Goal: Information Seeking & Learning: Find contact information

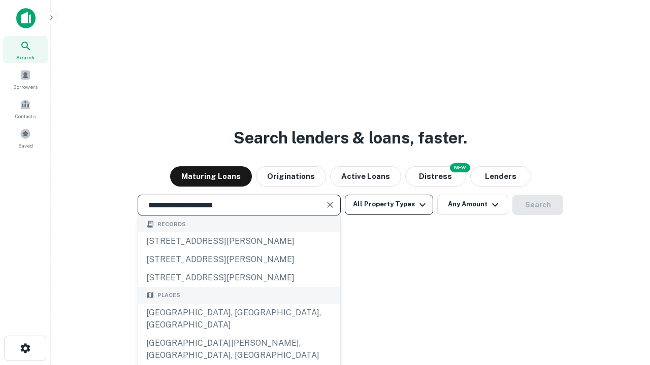
click at [239, 335] on div "[GEOGRAPHIC_DATA], [GEOGRAPHIC_DATA], [GEOGRAPHIC_DATA]" at bounding box center [239, 319] width 202 height 30
type input "**********"
click at [389, 205] on button "All Property Types" at bounding box center [389, 205] width 88 height 20
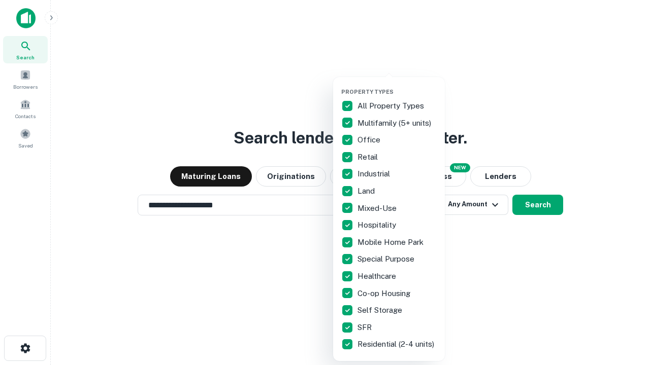
click at [397, 85] on button "button" at bounding box center [397, 85] width 112 height 1
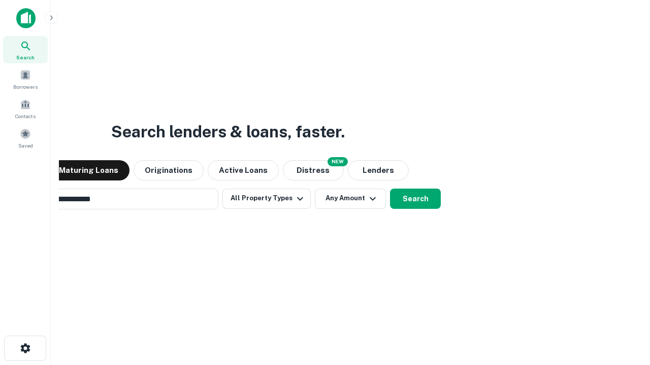
scroll to position [16, 0]
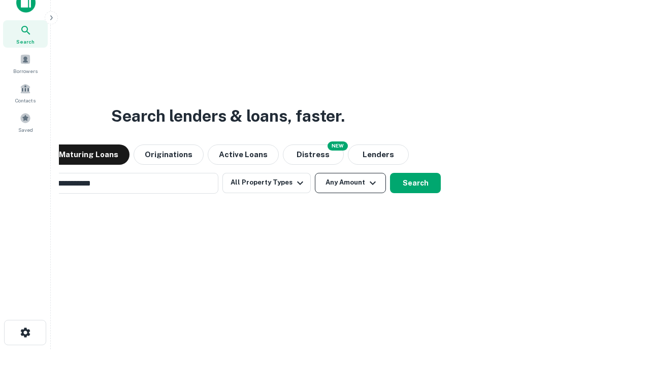
click at [315, 173] on button "Any Amount" at bounding box center [350, 183] width 71 height 20
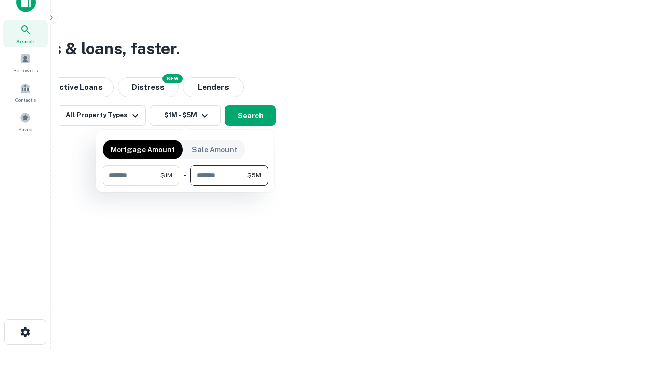
type input "*******"
click at [185, 186] on button "button" at bounding box center [185, 186] width 165 height 1
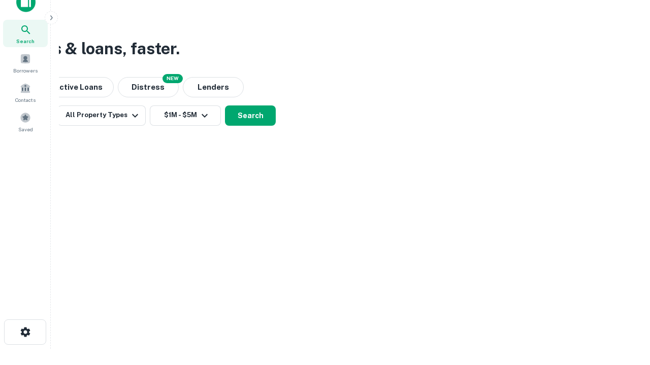
scroll to position [6, 187]
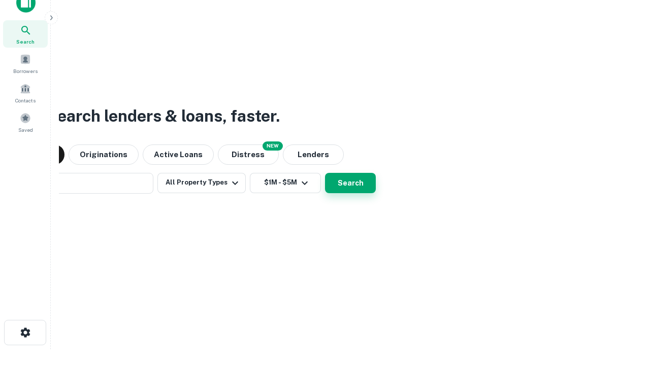
click at [325, 173] on button "Search" at bounding box center [350, 183] width 51 height 20
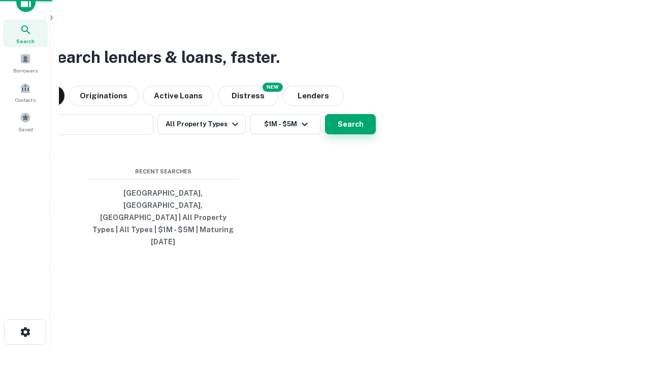
scroll to position [27, 287]
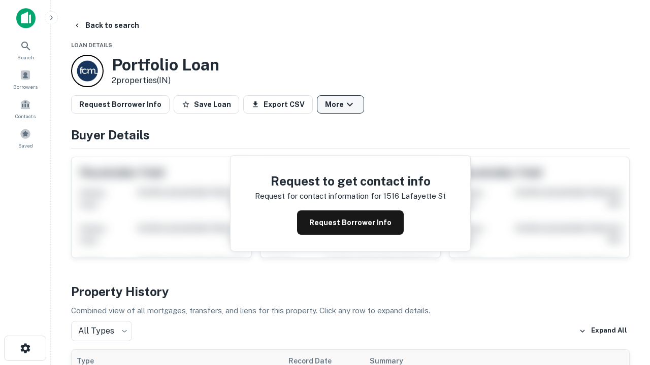
click at [340, 105] on button "More" at bounding box center [340, 104] width 47 height 18
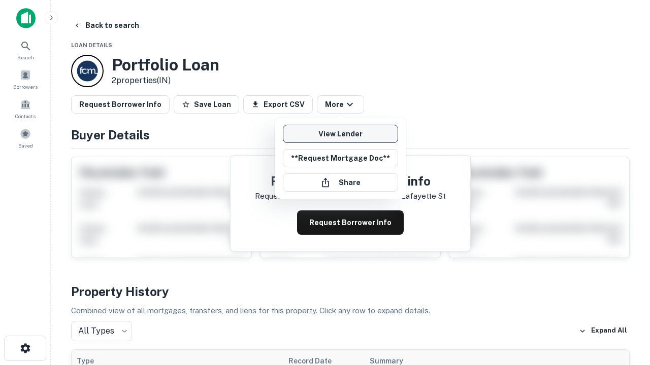
click at [340, 134] on link "View Lender" at bounding box center [340, 134] width 115 height 18
